Goal: Task Accomplishment & Management: Manage account settings

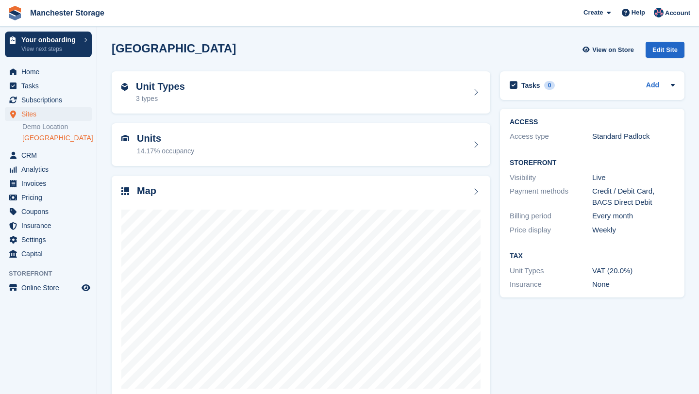
scroll to position [20, 0]
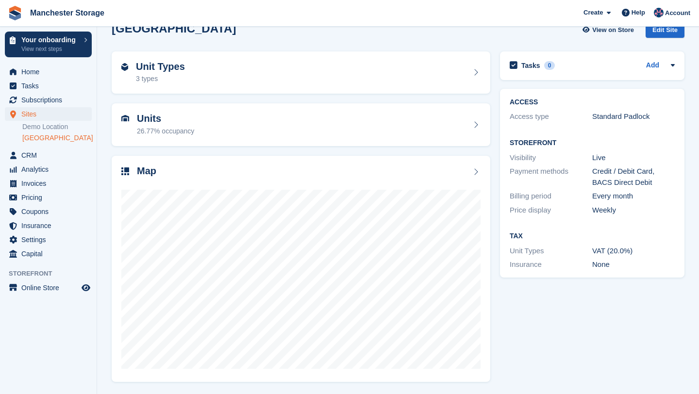
scroll to position [20, 0]
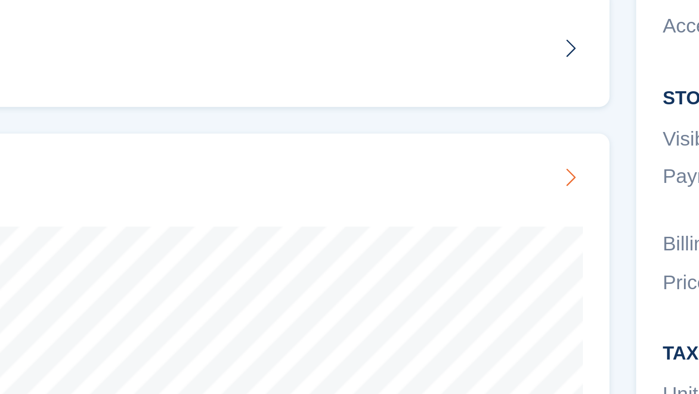
click at [432, 166] on div "Map" at bounding box center [300, 172] width 359 height 13
click at [471, 168] on icon at bounding box center [476, 172] width 10 height 8
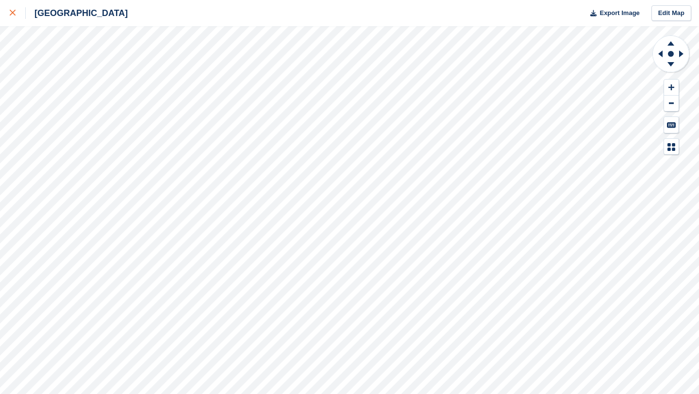
click at [13, 20] on link at bounding box center [13, 13] width 26 height 26
click at [15, 18] on div at bounding box center [18, 13] width 16 height 12
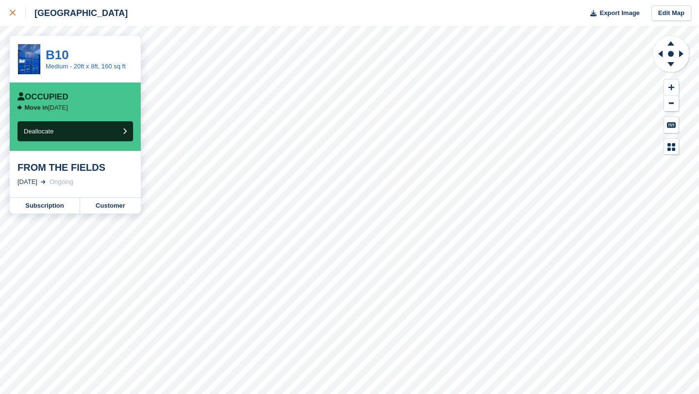
click at [11, 16] on icon at bounding box center [13, 13] width 6 height 6
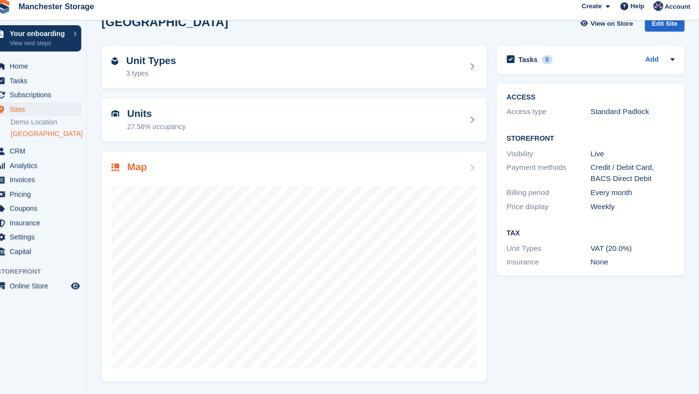
scroll to position [20, 0]
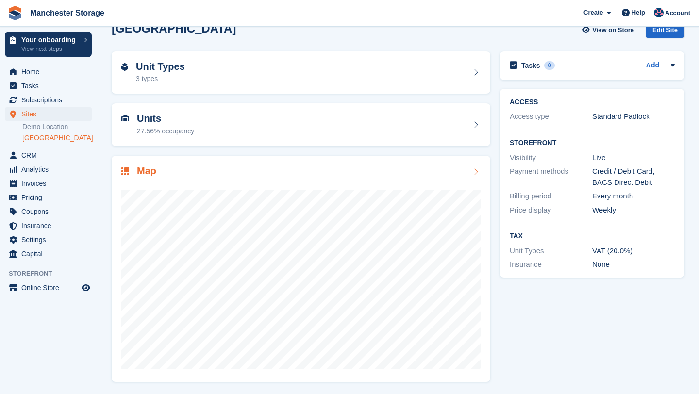
click at [469, 172] on div "Map" at bounding box center [300, 172] width 359 height 13
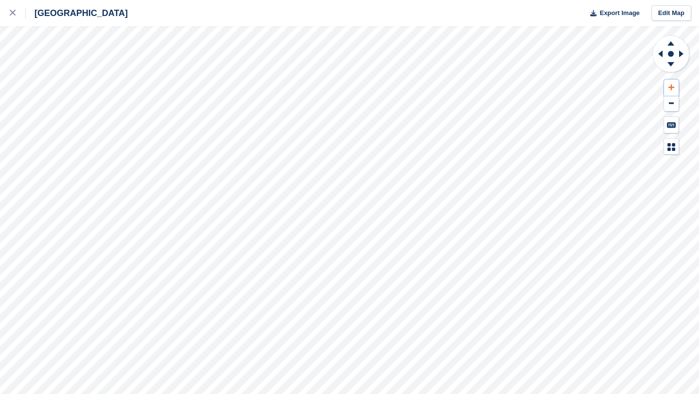
click at [672, 89] on icon at bounding box center [672, 87] width 6 height 7
click at [675, 43] on icon at bounding box center [671, 42] width 25 height 12
click at [675, 104] on button at bounding box center [671, 104] width 15 height 16
click at [669, 10] on link "Edit Map" at bounding box center [672, 13] width 40 height 16
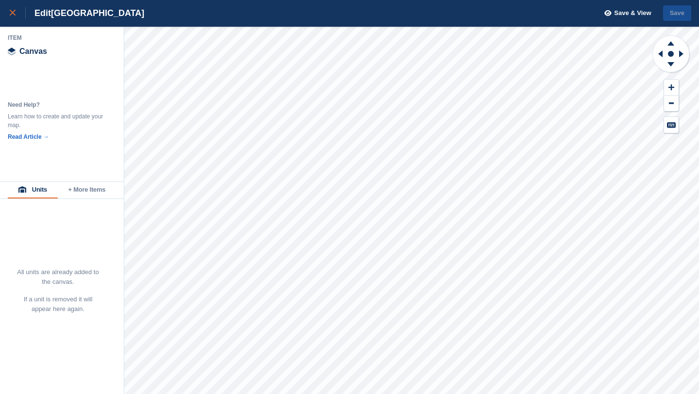
click at [10, 18] on link at bounding box center [13, 13] width 26 height 26
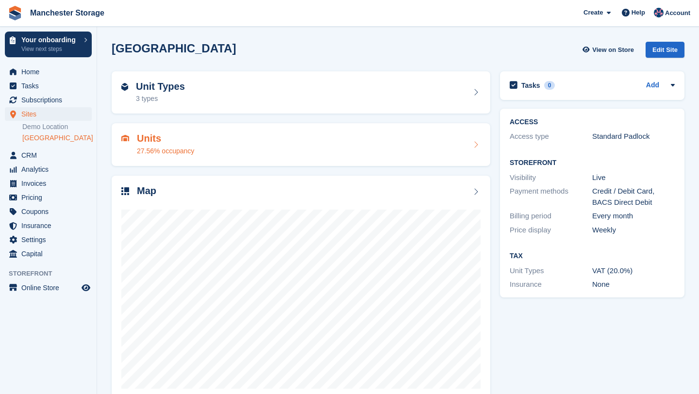
click at [178, 142] on h2 "Units" at bounding box center [165, 138] width 57 height 11
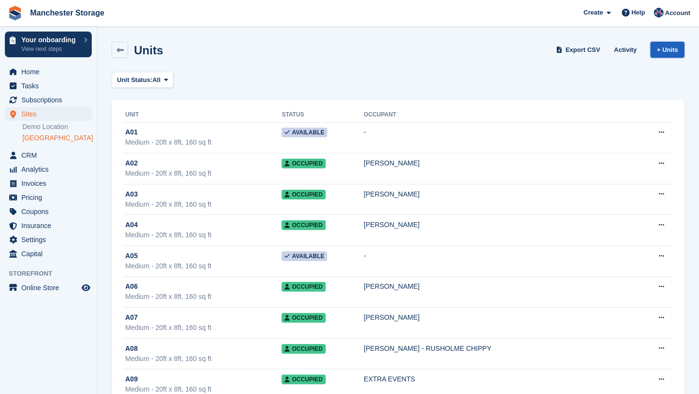
click at [668, 50] on link "+ Units" at bounding box center [668, 50] width 34 height 16
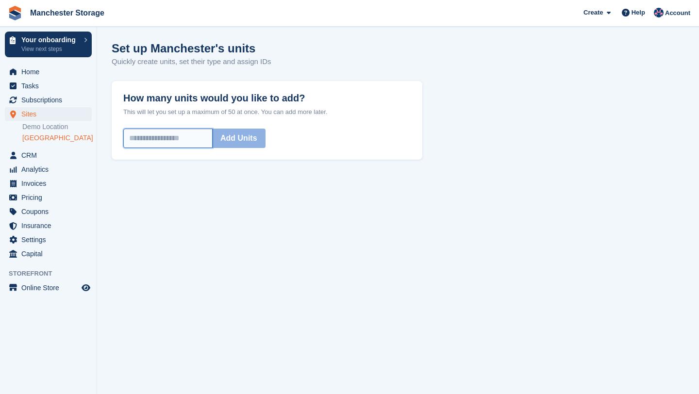
click at [199, 140] on input "How many units would you like to add?" at bounding box center [167, 138] width 89 height 19
type input "*"
click at [266, 139] on button "Add Units" at bounding box center [238, 138] width 53 height 19
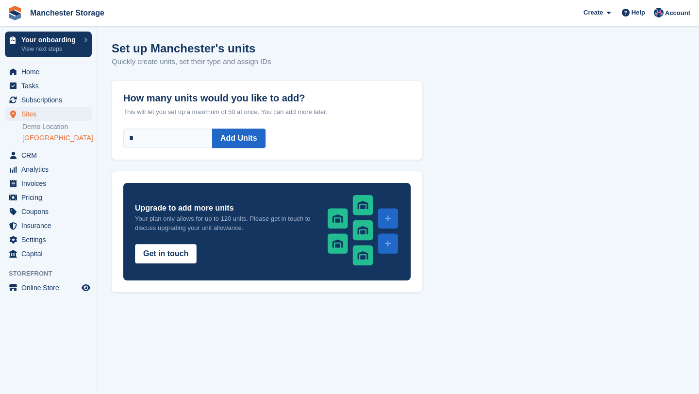
click at [43, 135] on link "[GEOGRAPHIC_DATA]" at bounding box center [56, 138] width 69 height 9
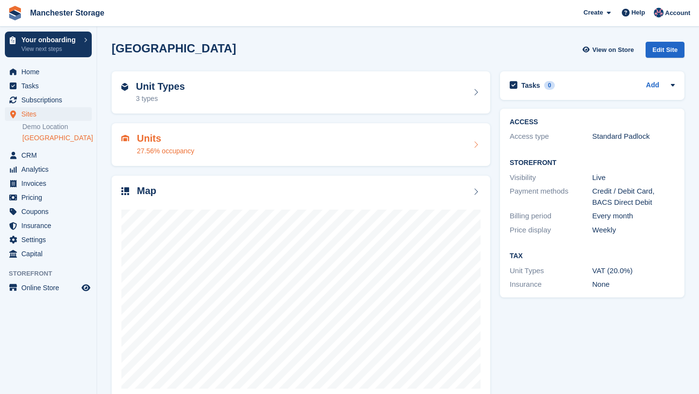
click at [219, 138] on div "Units 27.56% occupancy" at bounding box center [300, 144] width 359 height 23
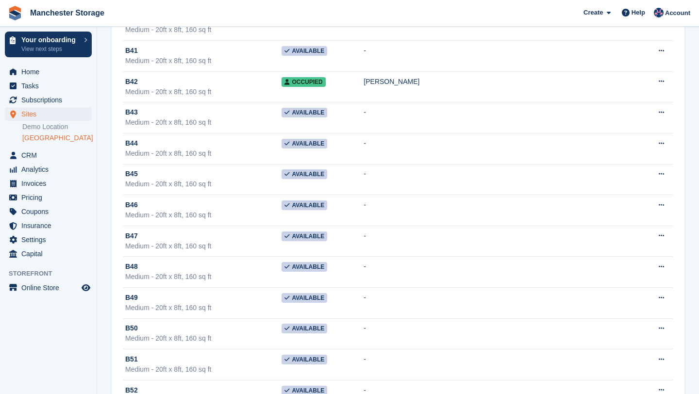
scroll to position [3426, 0]
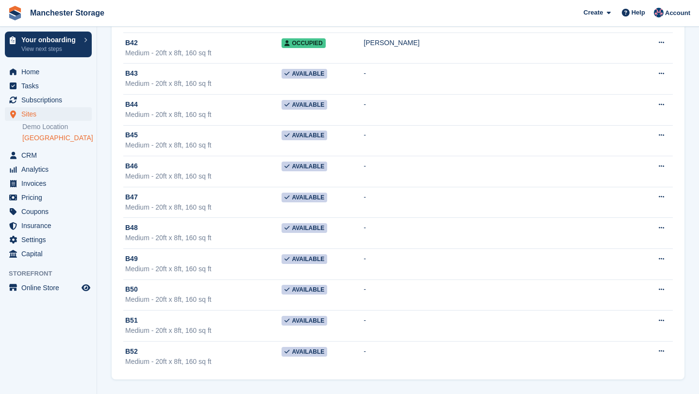
click at [43, 140] on link "[GEOGRAPHIC_DATA]" at bounding box center [56, 138] width 69 height 9
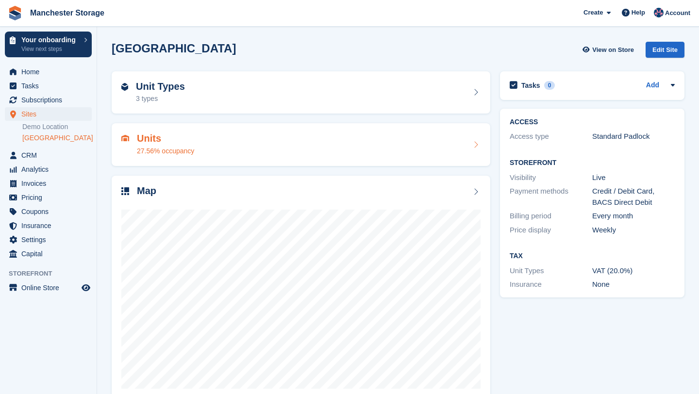
click at [170, 147] on div "27.56% occupancy" at bounding box center [165, 151] width 57 height 10
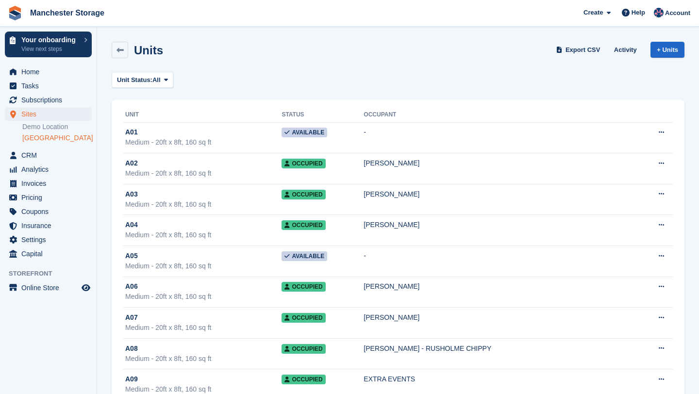
click at [54, 136] on link "[GEOGRAPHIC_DATA]" at bounding box center [56, 138] width 69 height 9
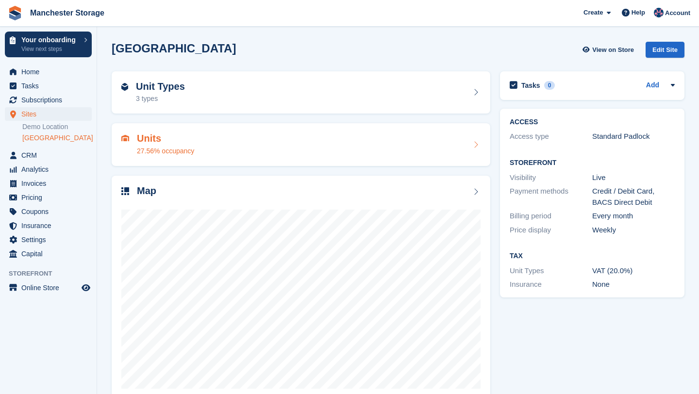
click at [246, 133] on div "Units 27.56% occupancy" at bounding box center [300, 144] width 359 height 23
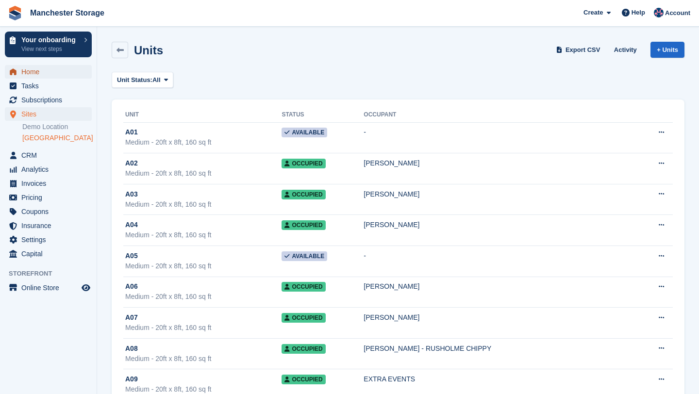
click at [44, 74] on span "Home" at bounding box center [50, 72] width 58 height 14
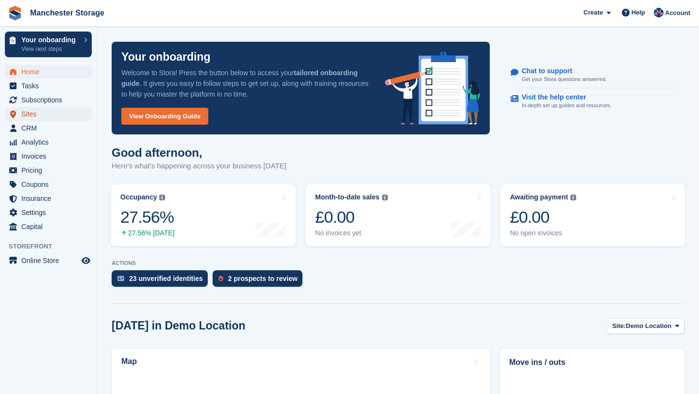
click at [48, 116] on span "Sites" at bounding box center [50, 114] width 58 height 14
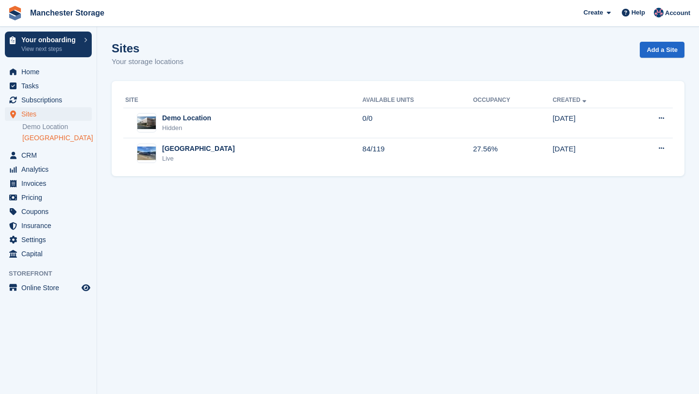
click at [54, 137] on link "[GEOGRAPHIC_DATA]" at bounding box center [56, 138] width 69 height 9
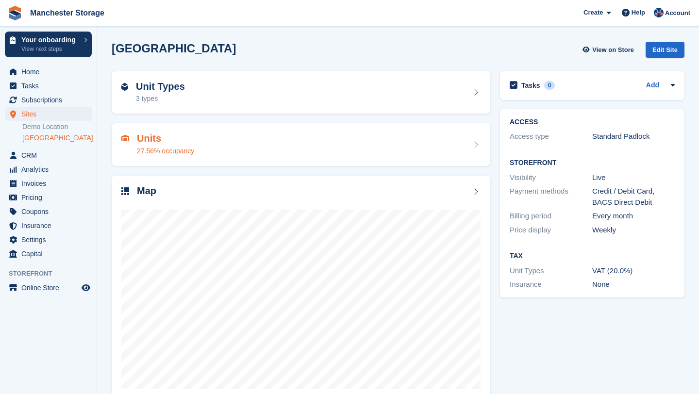
click at [306, 134] on div "Units 27.56% occupancy" at bounding box center [300, 144] width 359 height 23
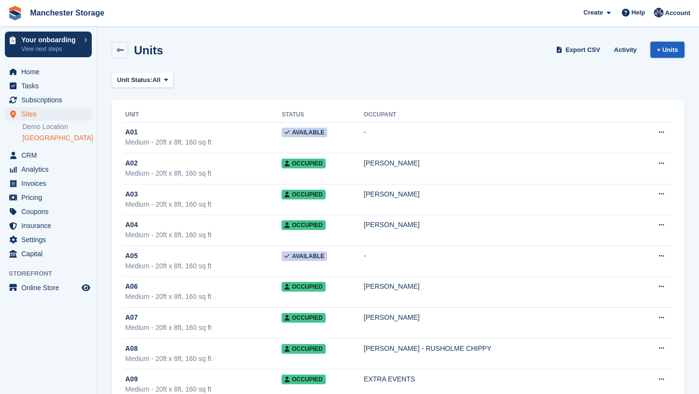
click at [669, 49] on link "+ Units" at bounding box center [668, 50] width 34 height 16
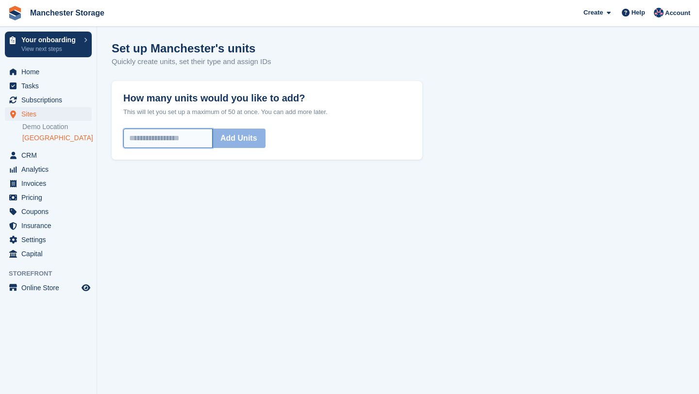
click at [177, 145] on input "How many units would you like to add?" at bounding box center [167, 138] width 89 height 19
type input "*"
click at [250, 150] on div "How many units would you like to add? This will let you set up a maximum of 50 …" at bounding box center [267, 120] width 311 height 79
click at [245, 143] on button "Add Units" at bounding box center [238, 138] width 53 height 19
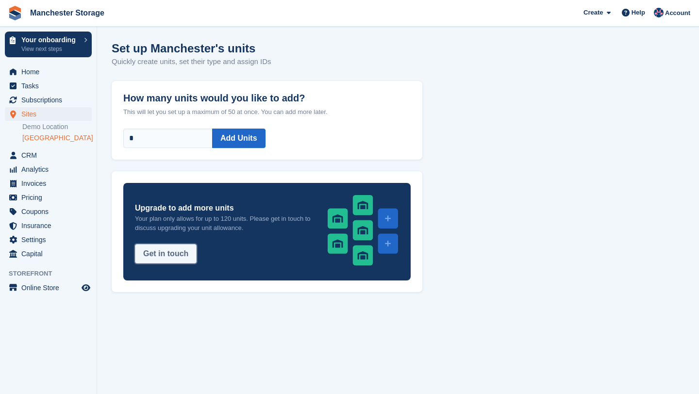
click at [179, 254] on button "Get in touch" at bounding box center [166, 253] width 62 height 19
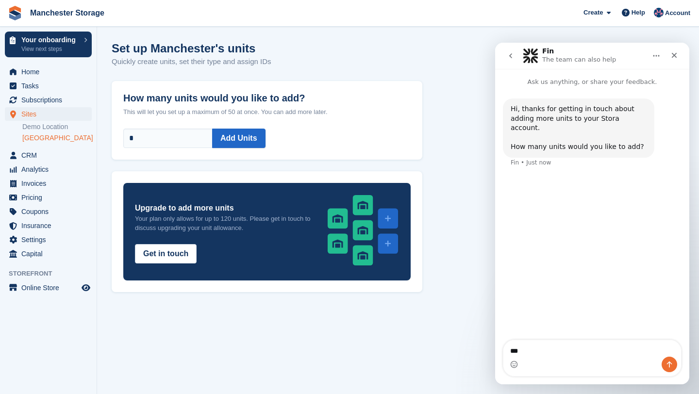
type textarea "**"
click at [676, 57] on icon "Close" at bounding box center [674, 55] width 5 height 5
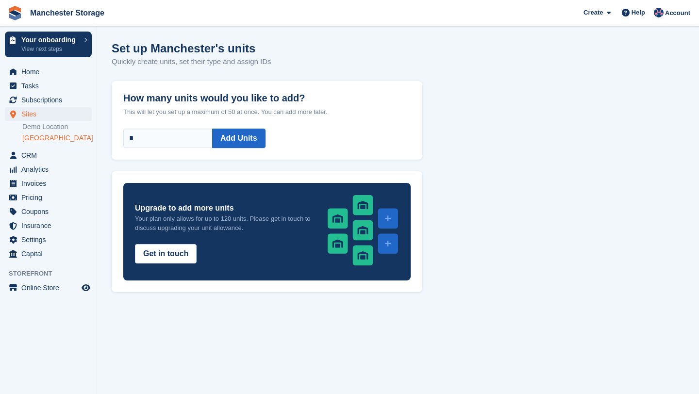
click at [333, 93] on label "How many units would you like to add?" at bounding box center [267, 92] width 288 height 23
click at [213, 129] on input "*" at bounding box center [167, 138] width 89 height 19
click at [195, 139] on input "*" at bounding box center [167, 138] width 89 height 19
drag, startPoint x: 195, startPoint y: 139, endPoint x: 103, endPoint y: 139, distance: 92.3
click at [103, 139] on section "Set up Manchester's units Quickly create units, set their type and assign IDs H…" at bounding box center [398, 197] width 602 height 394
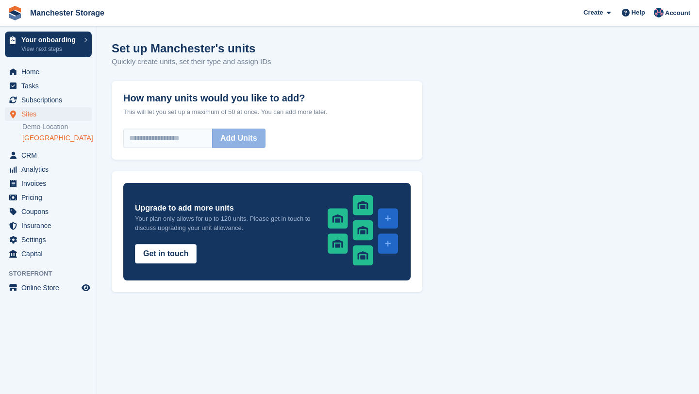
click at [429, 85] on div "How many units would you like to add? This will let you set up a maximum of 50 …" at bounding box center [398, 186] width 573 height 211
click at [673, 5] on div "Account" at bounding box center [673, 13] width 43 height 17
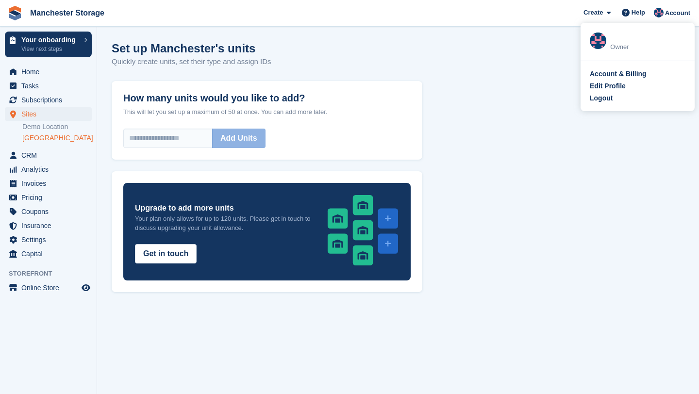
click at [633, 92] on div "Account & Billing Edit Profile Logout" at bounding box center [638, 86] width 114 height 50
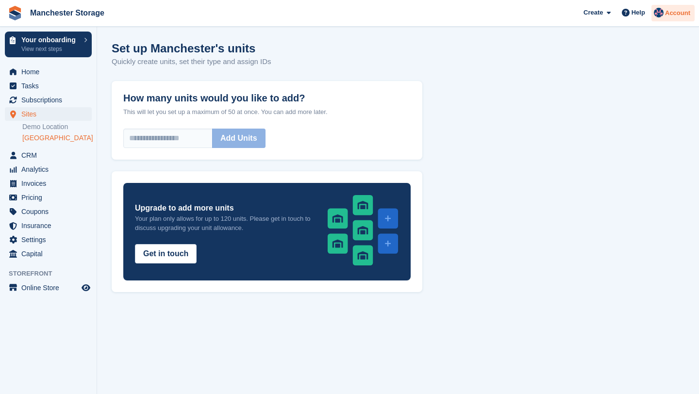
click at [674, 12] on span "Account" at bounding box center [677, 13] width 25 height 10
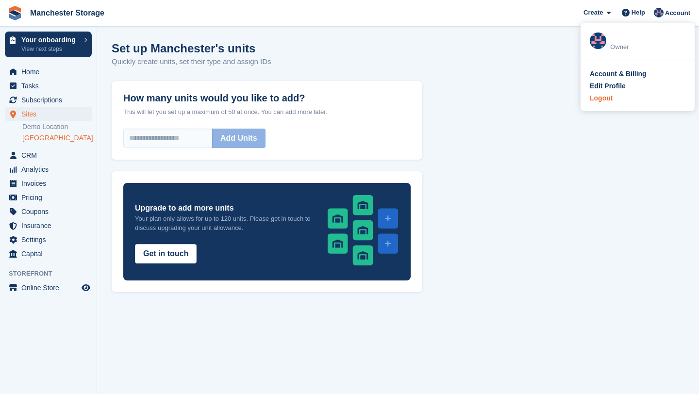
click at [612, 99] on div "Logout" at bounding box center [601, 98] width 23 height 10
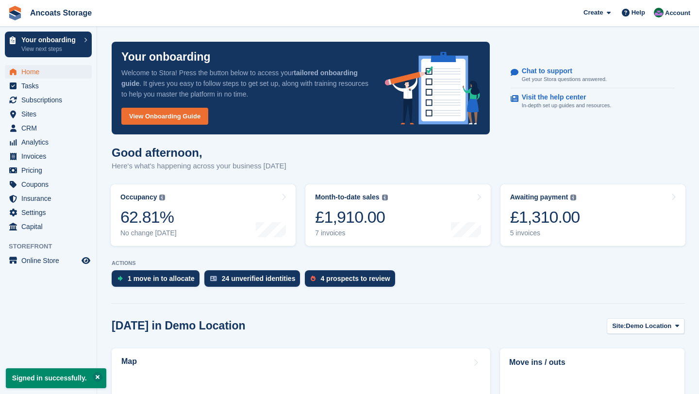
scroll to position [3, 0]
